Goal: Check status

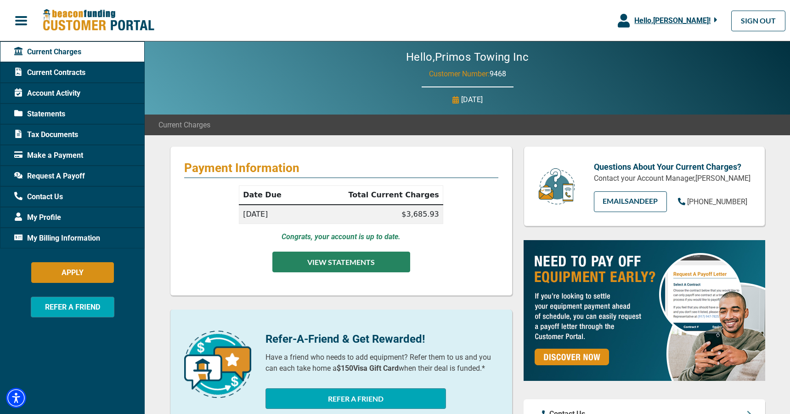
click at [374, 259] on button "VIEW STATEMENTS" at bounding box center [341, 261] width 138 height 21
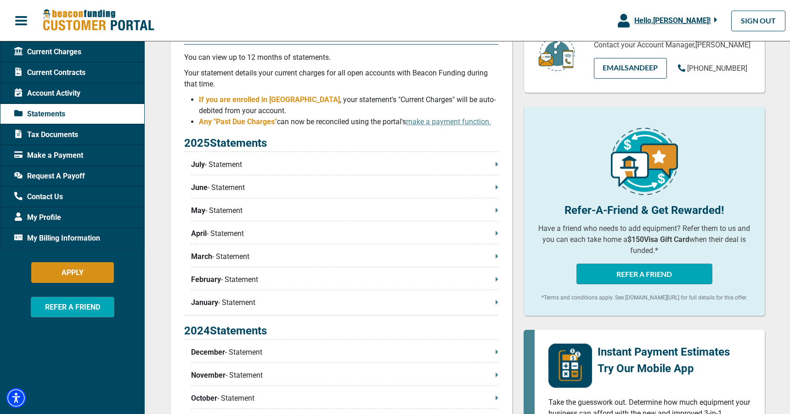
scroll to position [136, 0]
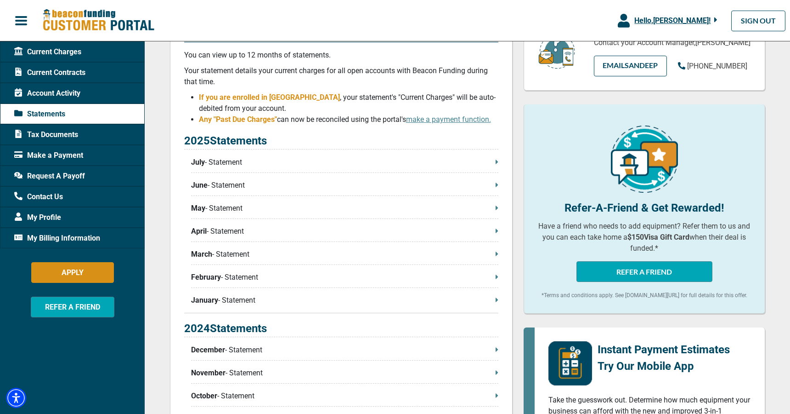
click at [69, 54] on span "Current Charges" at bounding box center [47, 51] width 67 height 11
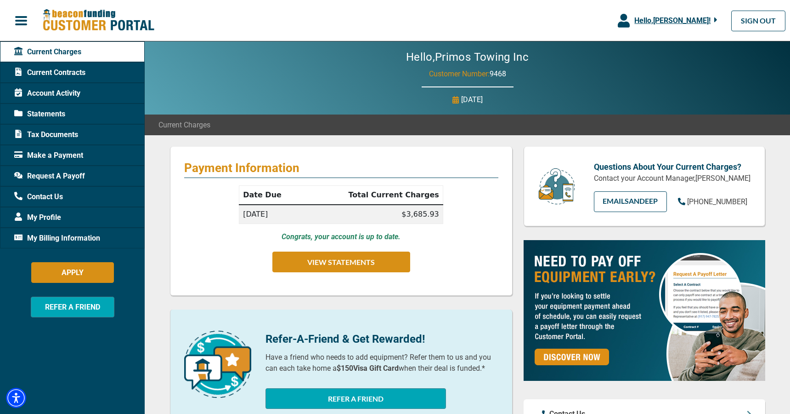
click at [72, 88] on span "Account Activity" at bounding box center [47, 93] width 66 height 11
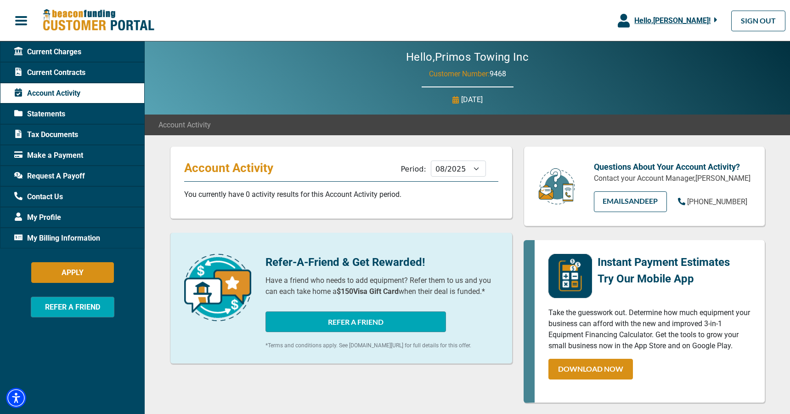
click at [68, 51] on span "Current Charges" at bounding box center [47, 51] width 67 height 11
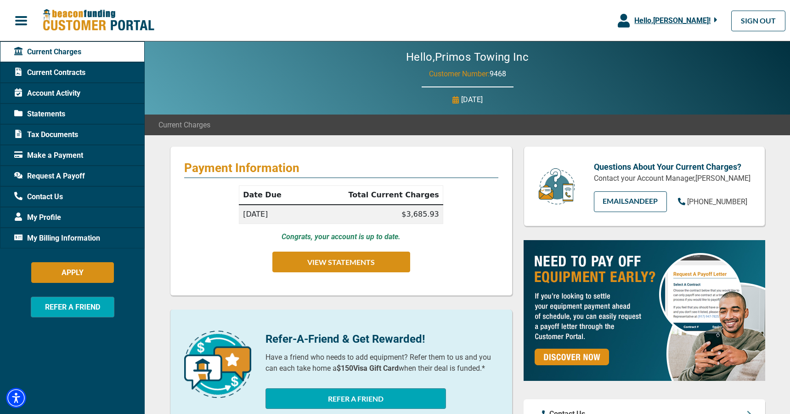
click at [72, 67] on span "Current Contracts" at bounding box center [49, 72] width 71 height 11
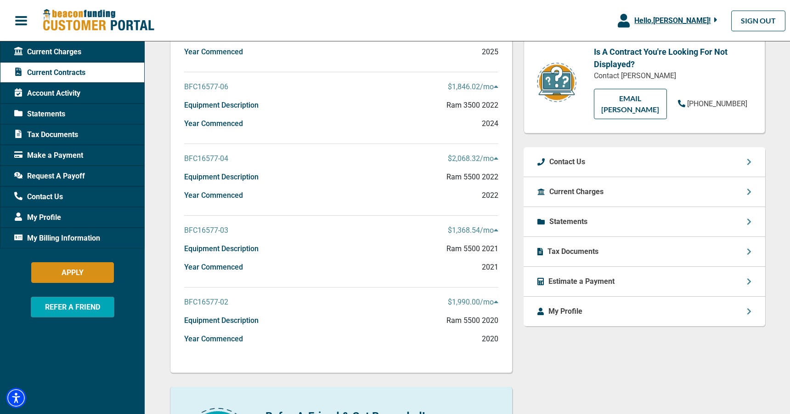
scroll to position [215, 0]
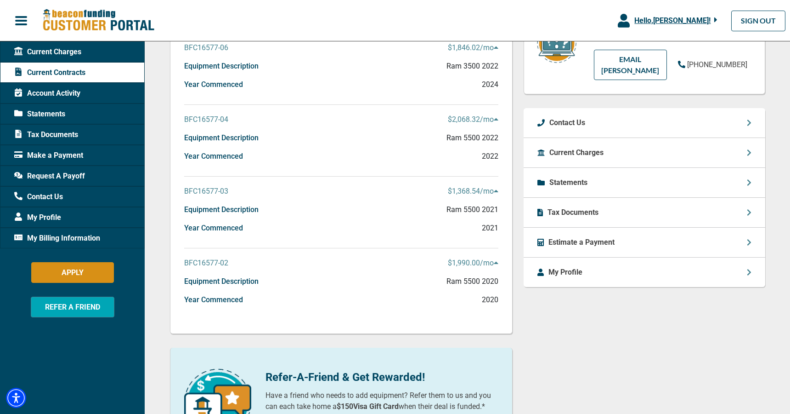
click at [473, 265] on p "$1,990.00 /mo" at bounding box center [473, 262] width 51 height 11
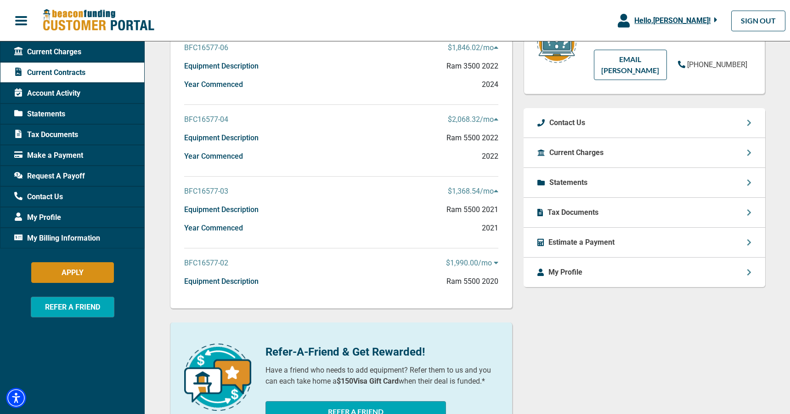
click at [473, 265] on p "$1,990.00 /mo" at bounding box center [472, 262] width 52 height 11
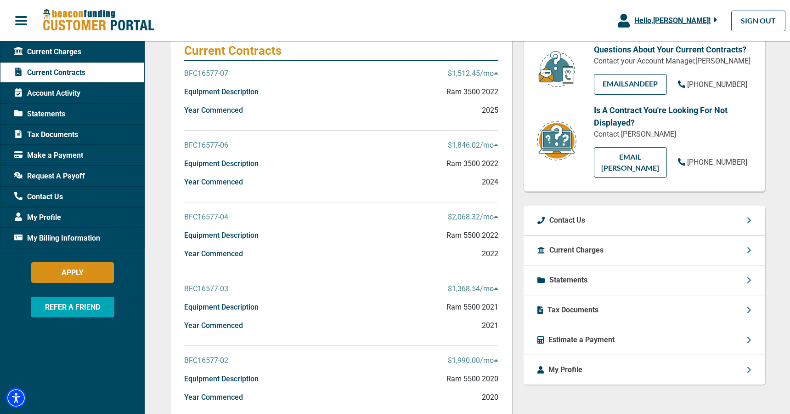
scroll to position [119, 0]
